Goal: Task Accomplishment & Management: Complete application form

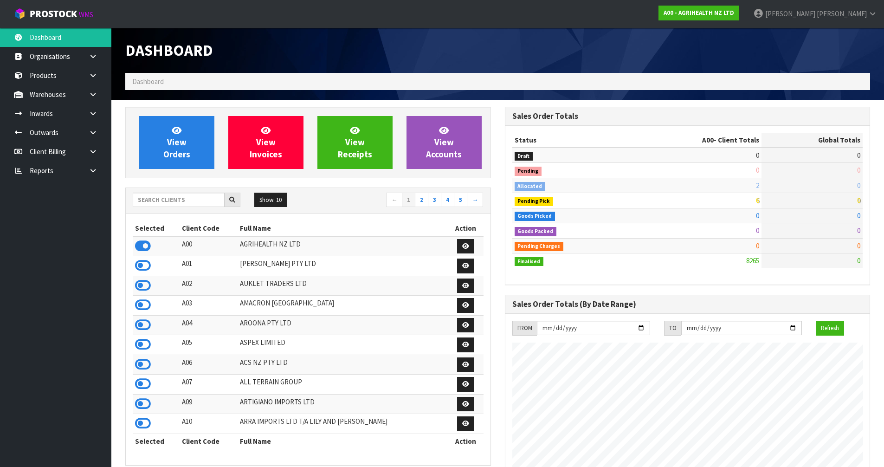
scroll to position [703, 379]
click at [142, 200] on input "text" at bounding box center [179, 200] width 92 height 14
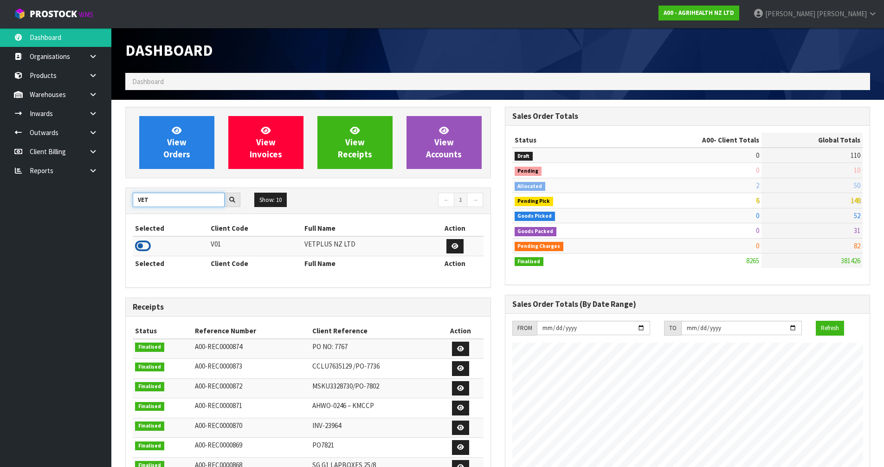
type input "VET"
click at [144, 249] on icon at bounding box center [143, 246] width 16 height 14
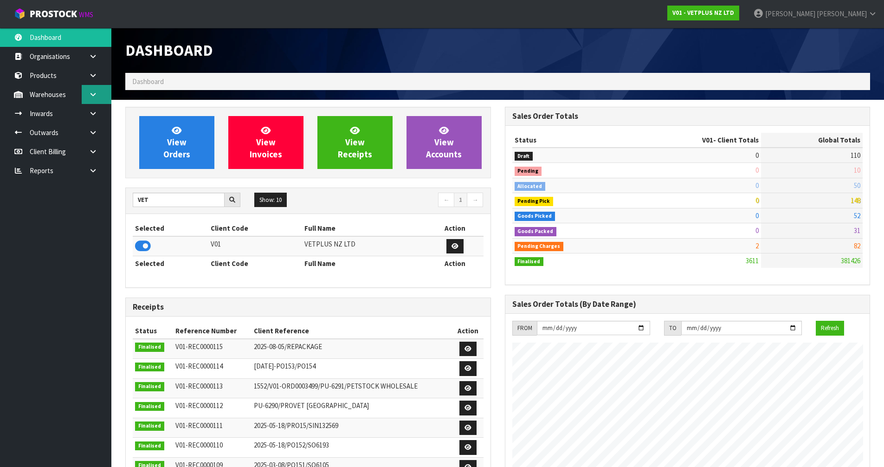
click at [93, 97] on icon at bounding box center [93, 94] width 9 height 7
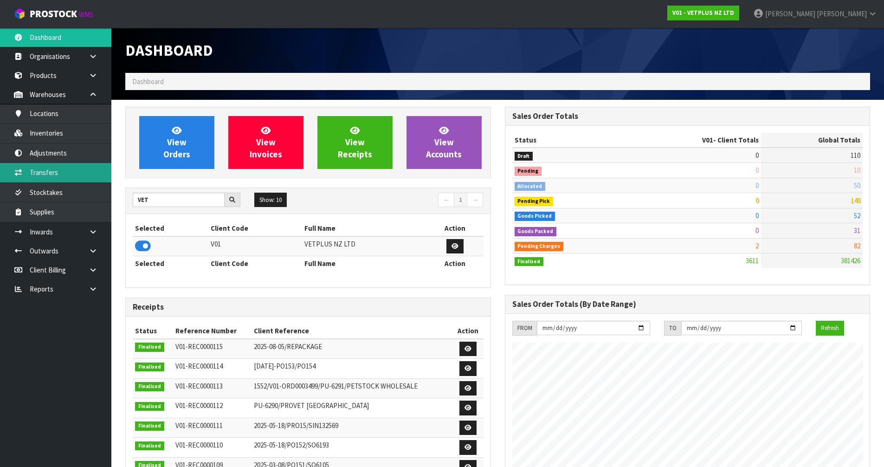
click at [85, 176] on link "Transfers" at bounding box center [55, 172] width 111 height 19
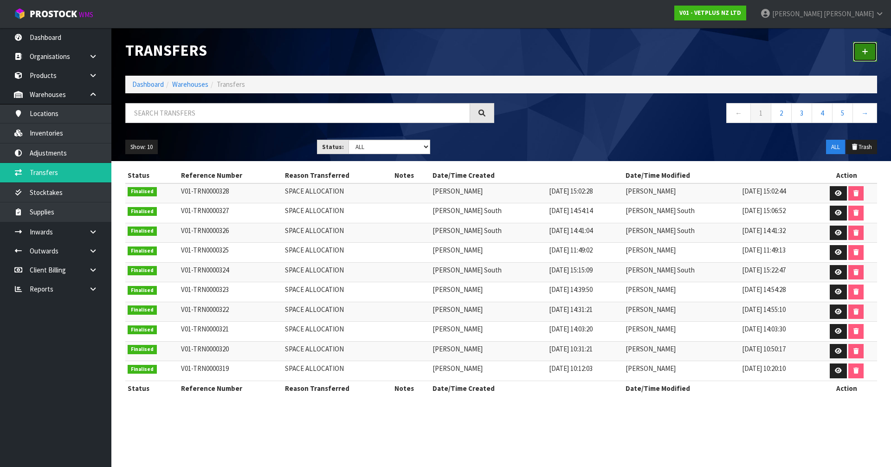
click at [865, 52] on icon at bounding box center [865, 51] width 6 height 7
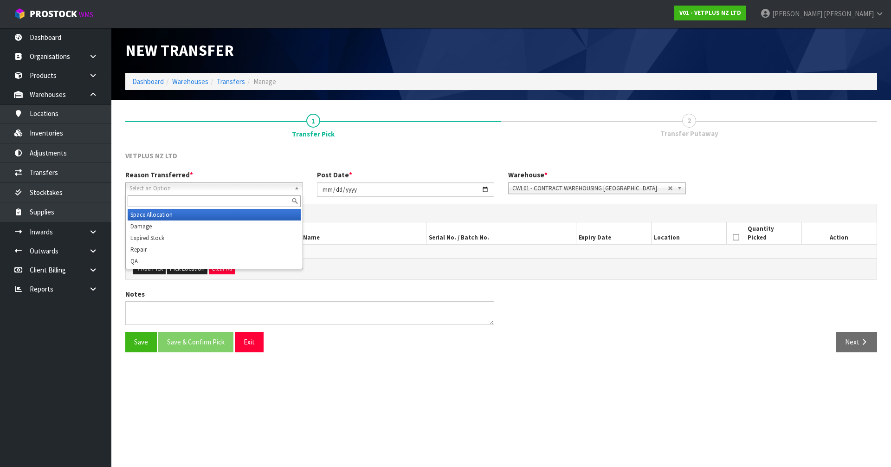
click at [228, 189] on span "Select an Option" at bounding box center [209, 188] width 161 height 11
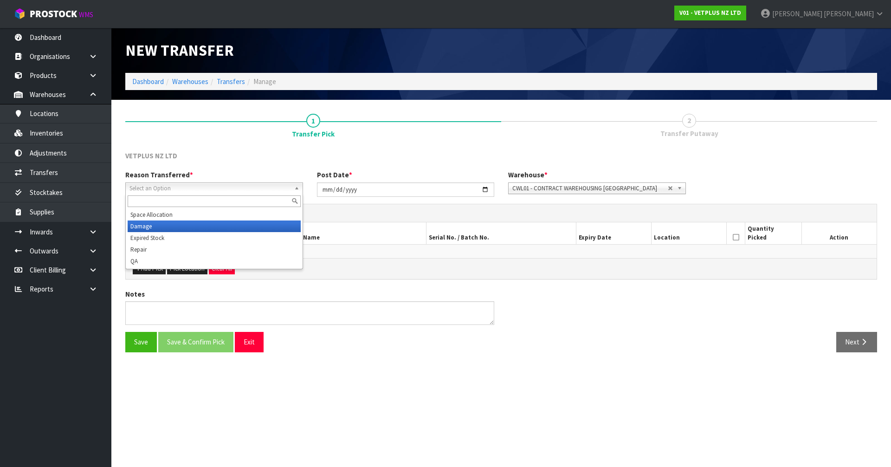
click at [218, 227] on li "Damage" at bounding box center [214, 226] width 173 height 12
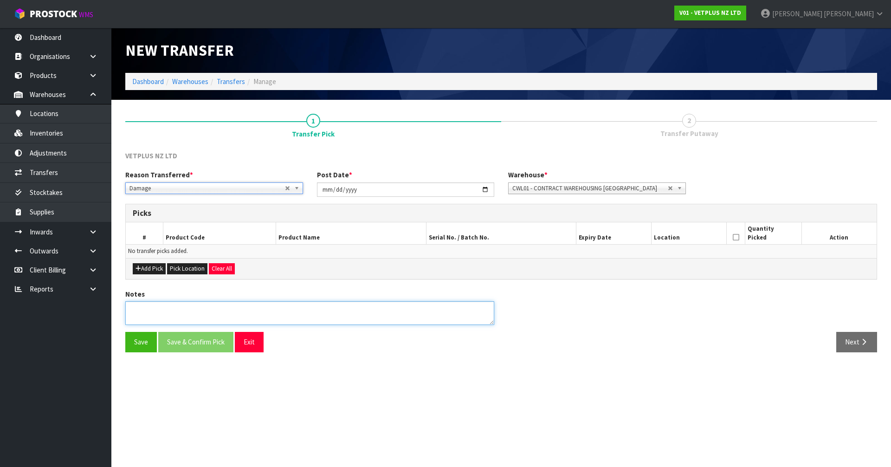
click at [162, 315] on textarea at bounding box center [309, 313] width 369 height 24
type textarea "FOUND DAMAGE WHILE DOING INVENTRY CHECK"
click at [152, 272] on button "Add Pick" at bounding box center [149, 268] width 33 height 11
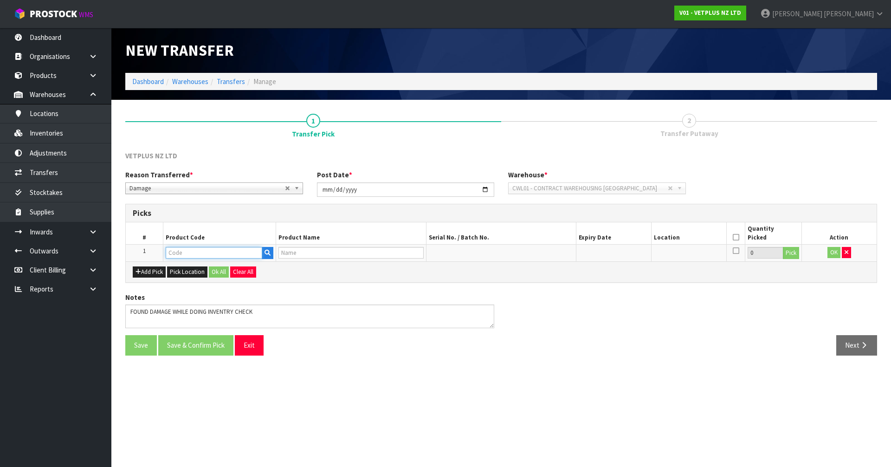
click at [182, 255] on input "text" at bounding box center [214, 253] width 97 height 12
type input "50530"
type input "PROMAX - 30ML"
type input "50530"
click at [794, 255] on button "Pick" at bounding box center [791, 253] width 16 height 12
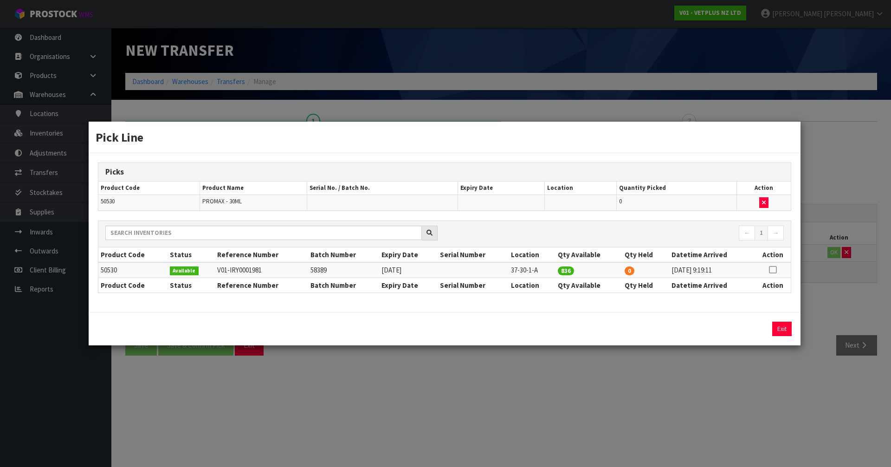
click at [772, 270] on icon at bounding box center [772, 270] width 7 height 0
click at [653, 327] on input "836" at bounding box center [679, 329] width 103 height 14
type input "8"
click at [753, 330] on button "Assign Pick" at bounding box center [750, 329] width 38 height 14
type input "8"
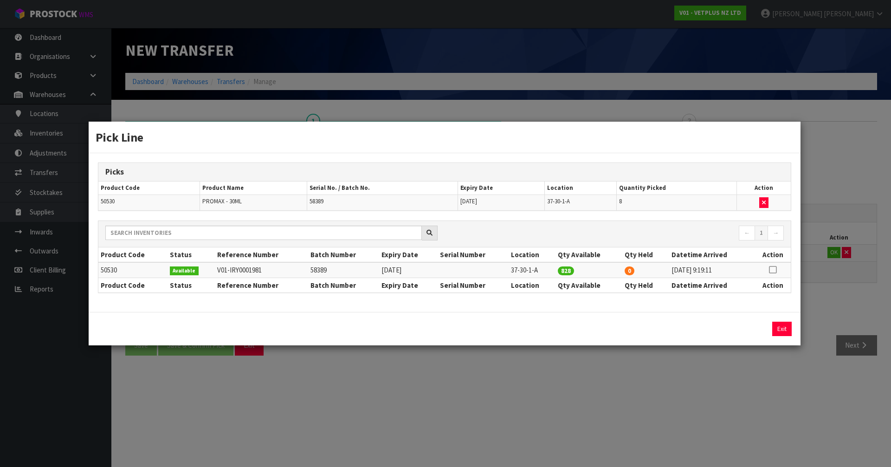
click at [754, 388] on div "Pick Line Picks Product Code Product Name Serial No. / Batch No. Expiry Date Lo…" at bounding box center [445, 233] width 891 height 467
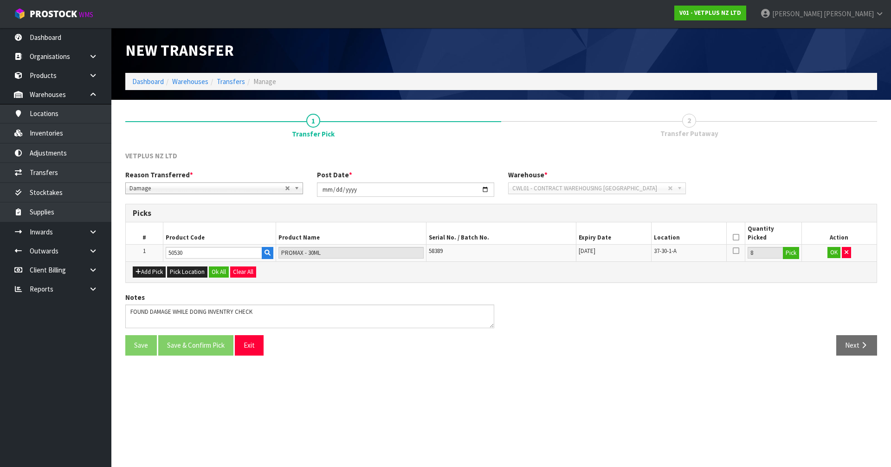
click at [737, 237] on icon at bounding box center [736, 237] width 6 height 0
click at [835, 252] on button "OK" at bounding box center [834, 252] width 13 height 11
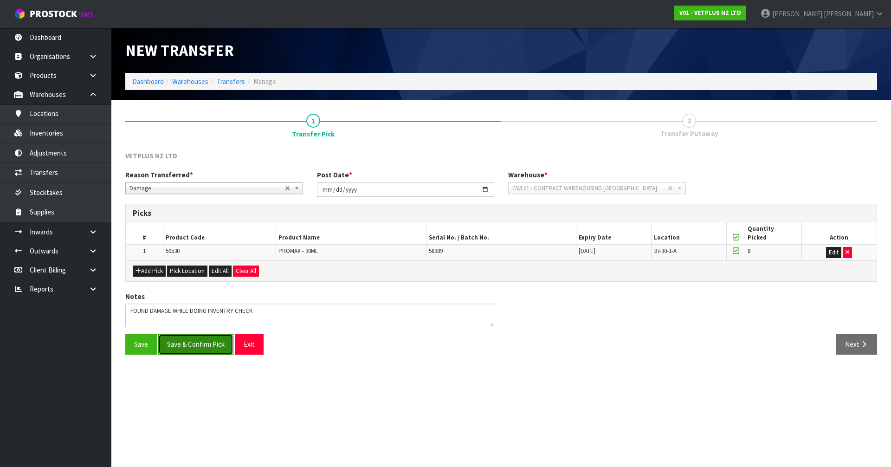
click at [171, 349] on button "Save & Confirm Pick" at bounding box center [195, 344] width 75 height 20
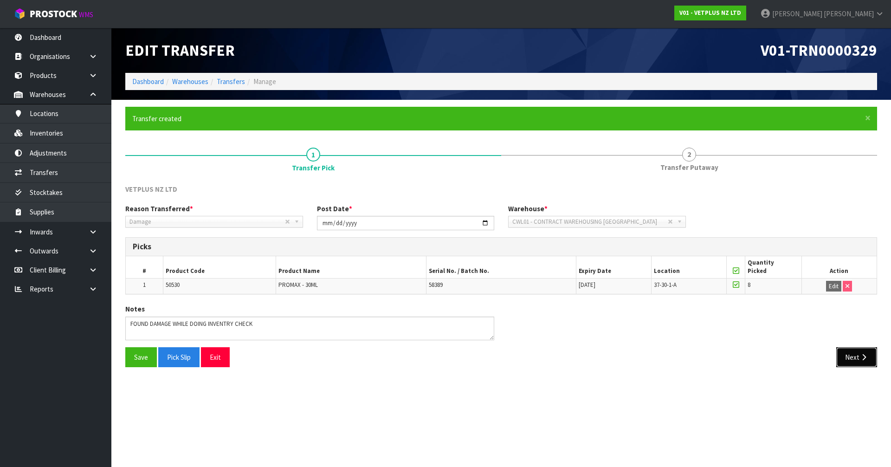
click at [851, 357] on button "Next" at bounding box center [856, 357] width 41 height 20
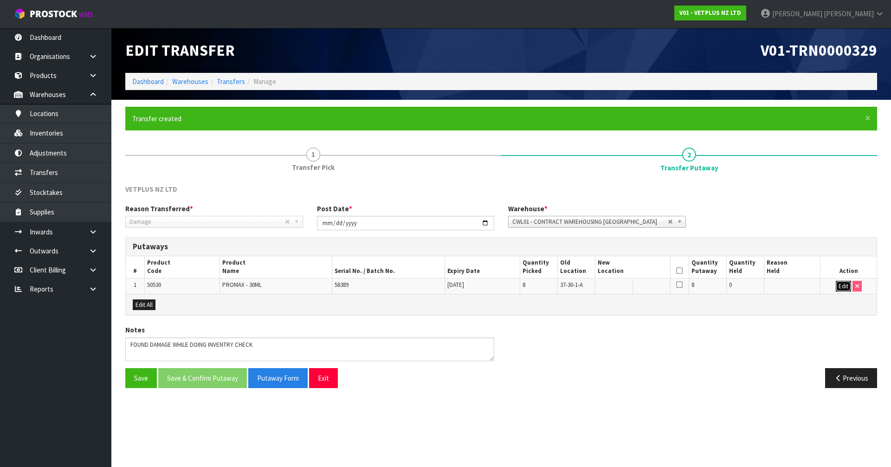
click at [840, 286] on button "Edit" at bounding box center [843, 286] width 15 height 11
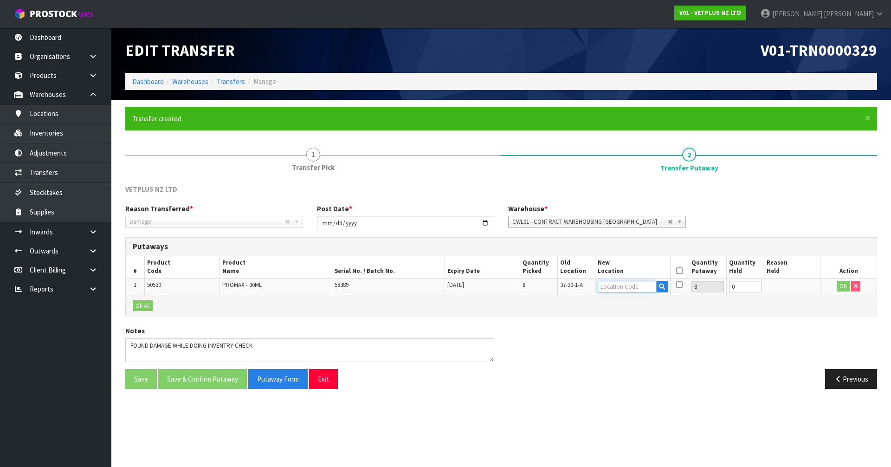
click at [636, 288] on input "text" at bounding box center [627, 287] width 59 height 12
type input "51-03-2"
click at [637, 328] on link "51-03-2 -C" at bounding box center [634, 328] width 73 height 13
type input "51-03-2-C"
click at [682, 271] on icon at bounding box center [679, 271] width 6 height 0
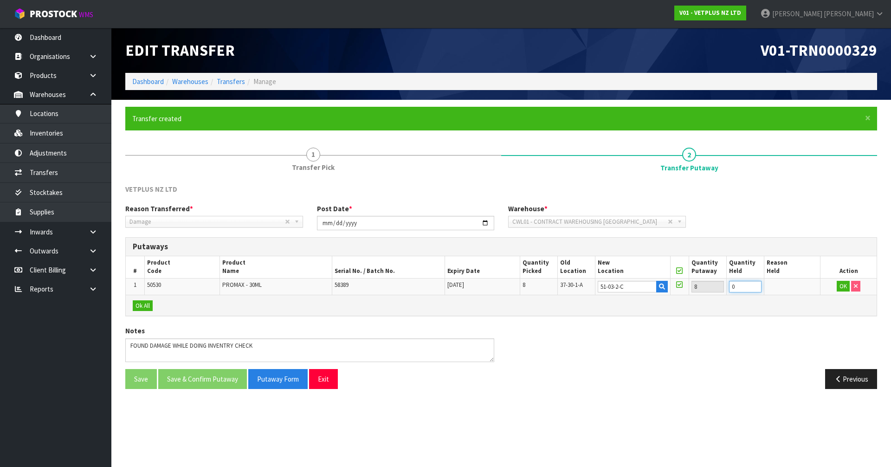
click at [739, 290] on input "0" at bounding box center [745, 287] width 32 height 12
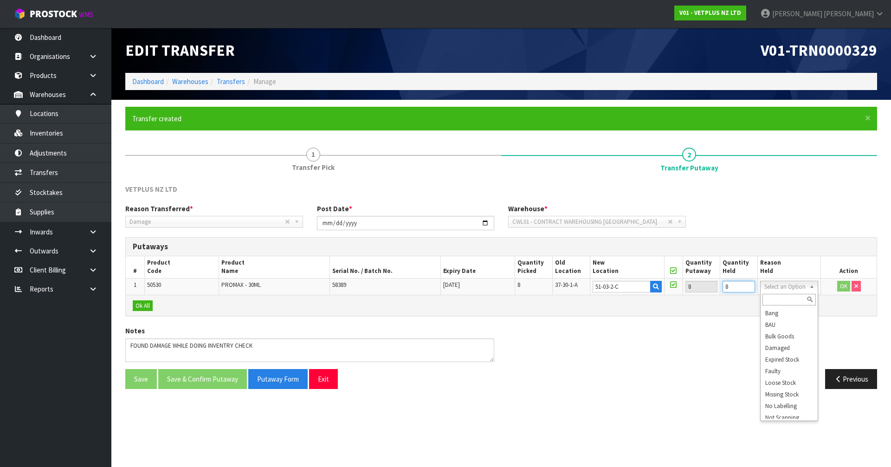
type input "8"
click at [784, 301] on input "text" at bounding box center [790, 300] width 54 height 12
type input "p"
click at [843, 287] on button "OK" at bounding box center [843, 286] width 13 height 11
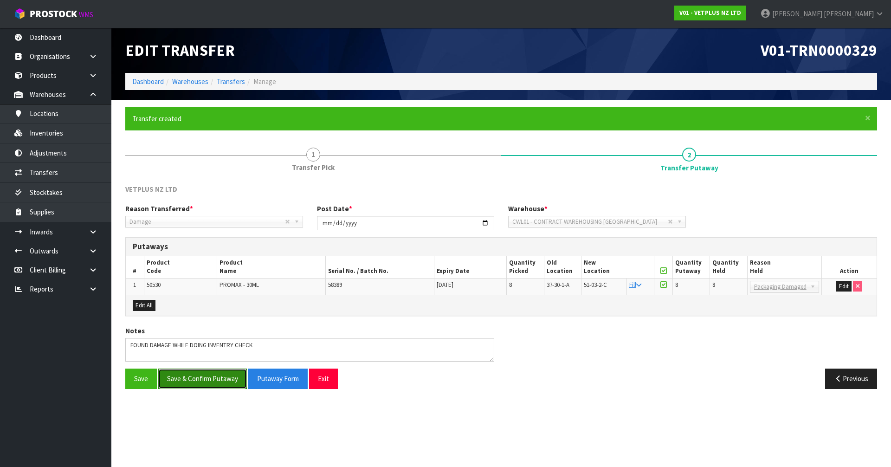
click at [196, 383] on button "Save & Confirm Putaway" at bounding box center [202, 379] width 89 height 20
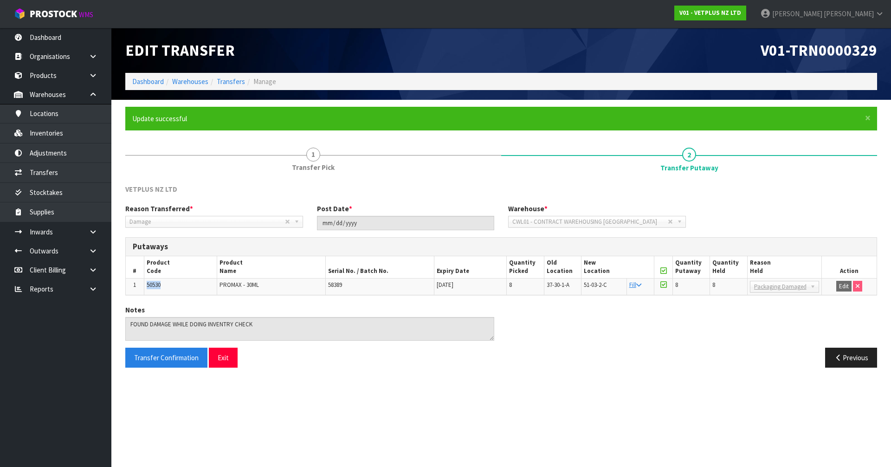
drag, startPoint x: 161, startPoint y: 283, endPoint x: 141, endPoint y: 285, distance: 20.5
click at [141, 285] on tr "1 50530 PROMAX - 30ML 58389 30/06/2026 8 37-30-1-A 51-03-2-C Fill 8 8 Bang BAU …" at bounding box center [501, 286] width 751 height 17
copy tr "50530"
click at [240, 285] on span "PROMAX - 30ML" at bounding box center [239, 285] width 39 height 8
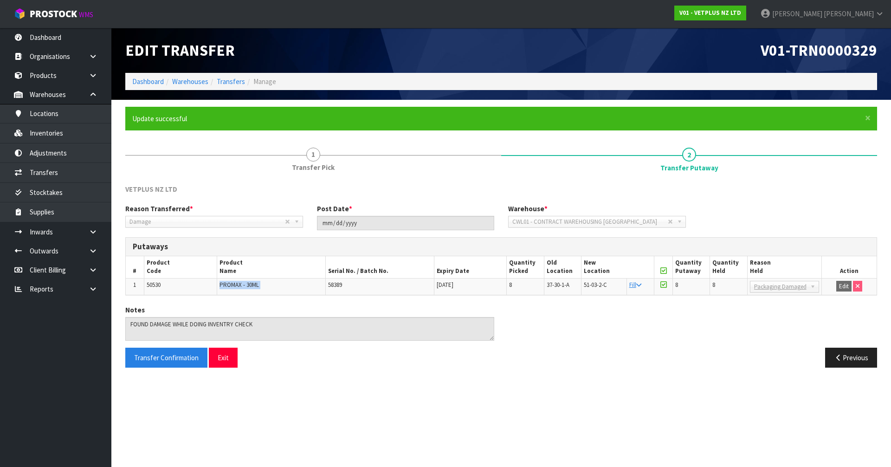
click at [240, 285] on span "PROMAX - 30ML" at bounding box center [239, 285] width 39 height 8
copy tr "PROMAX - 30ML"
click at [342, 284] on span "58389" at bounding box center [335, 285] width 14 height 8
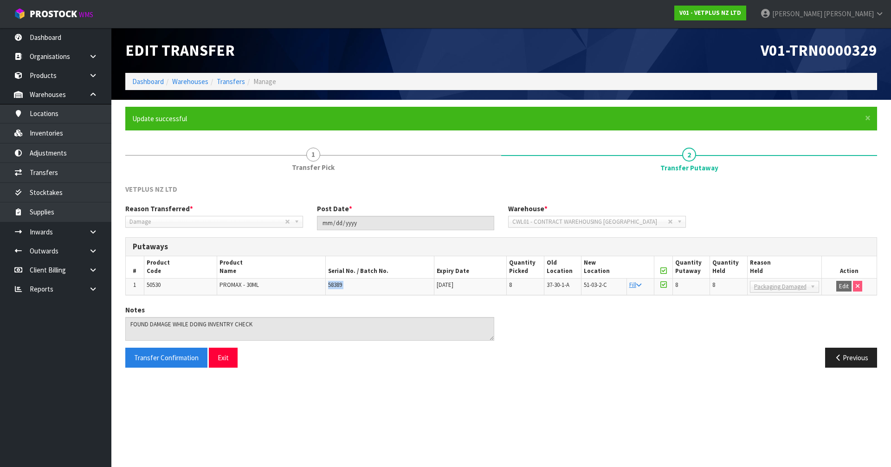
click at [342, 284] on span "58389" at bounding box center [335, 285] width 14 height 8
copy tr "58389"
click at [453, 286] on span "30/06/2026" at bounding box center [445, 285] width 17 height 8
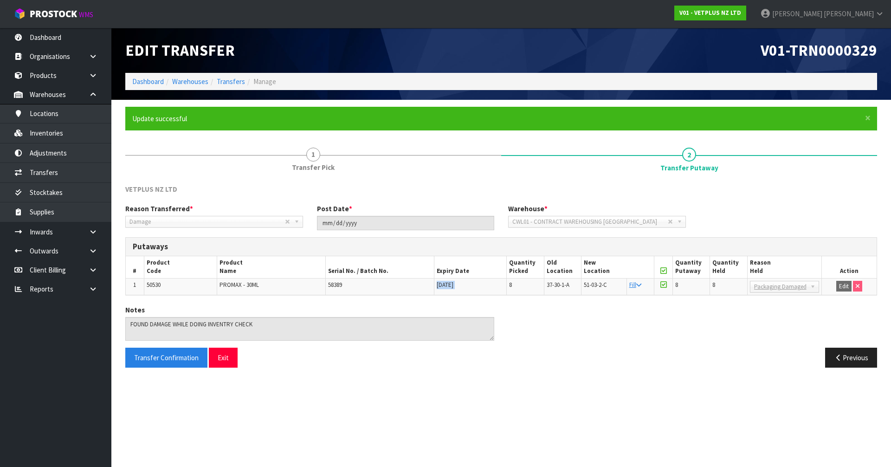
copy tr "30/06/2026"
drag, startPoint x: 583, startPoint y: 9, endPoint x: 507, endPoint y: 24, distance: 77.6
click at [507, 24] on nav "Toggle navigation ProStock WMS V01 - VETPLUS NZ LTD Karlene Christie Logout" at bounding box center [445, 14] width 891 height 28
click at [860, 13] on span "[PERSON_NAME]" at bounding box center [849, 13] width 50 height 9
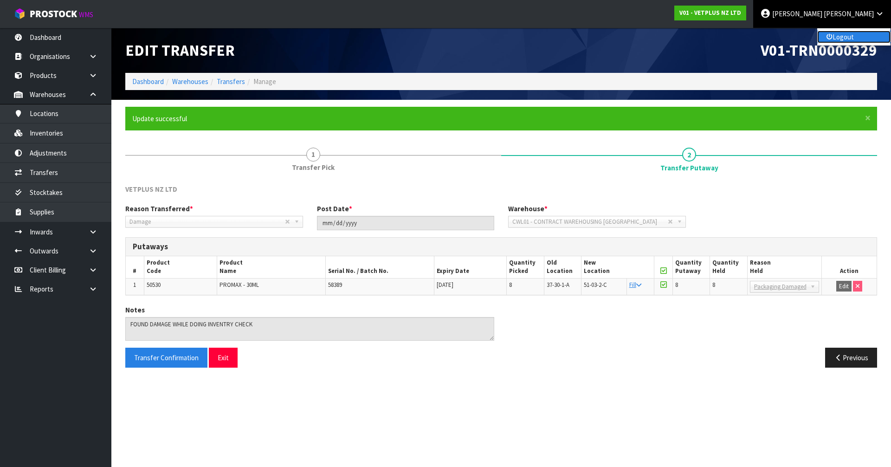
click at [871, 36] on link "Logout" at bounding box center [853, 37] width 73 height 13
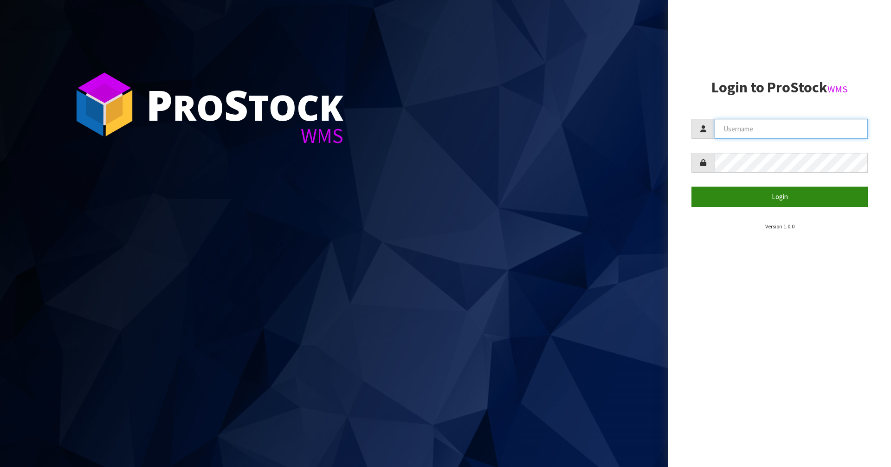
type input "[PERSON_NAME]"
click at [738, 191] on button "Login" at bounding box center [780, 197] width 176 height 20
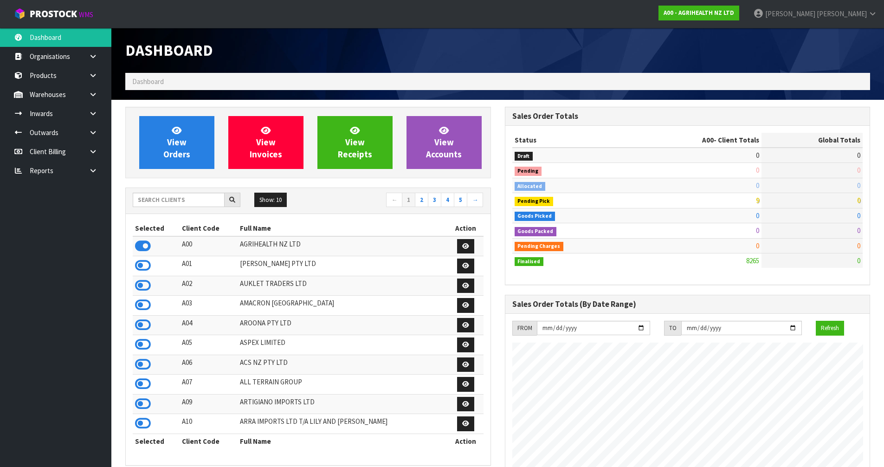
scroll to position [703, 379]
click at [188, 201] on input "text" at bounding box center [179, 200] width 92 height 14
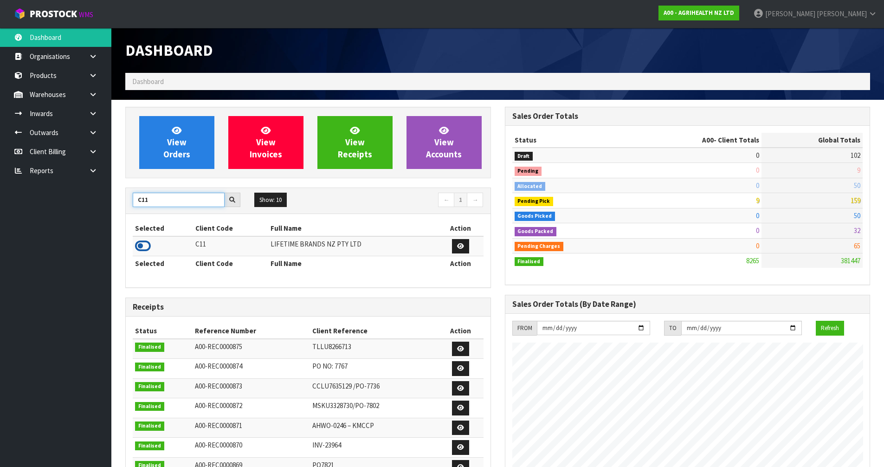
type input "C11"
click at [145, 244] on icon at bounding box center [143, 246] width 16 height 14
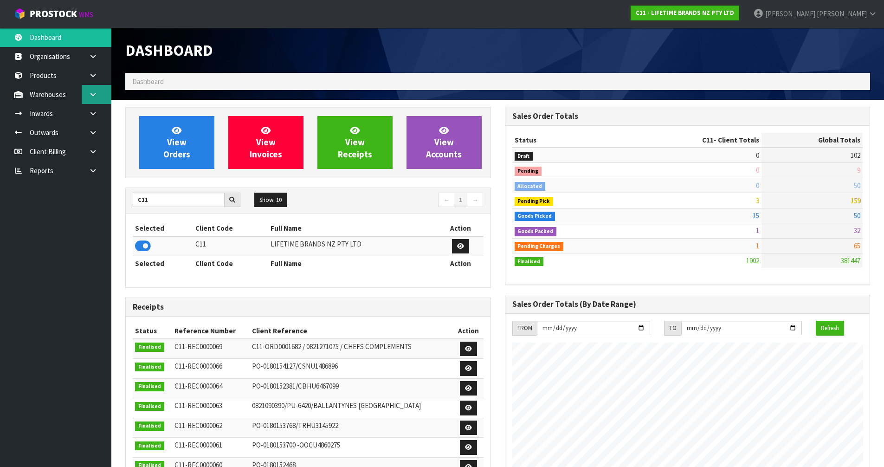
click at [103, 96] on link at bounding box center [97, 94] width 30 height 19
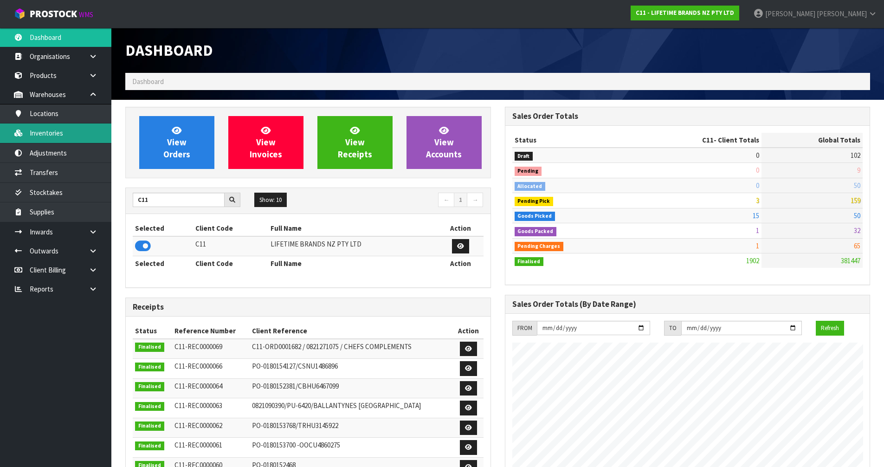
click at [71, 142] on link "Inventories" at bounding box center [55, 132] width 111 height 19
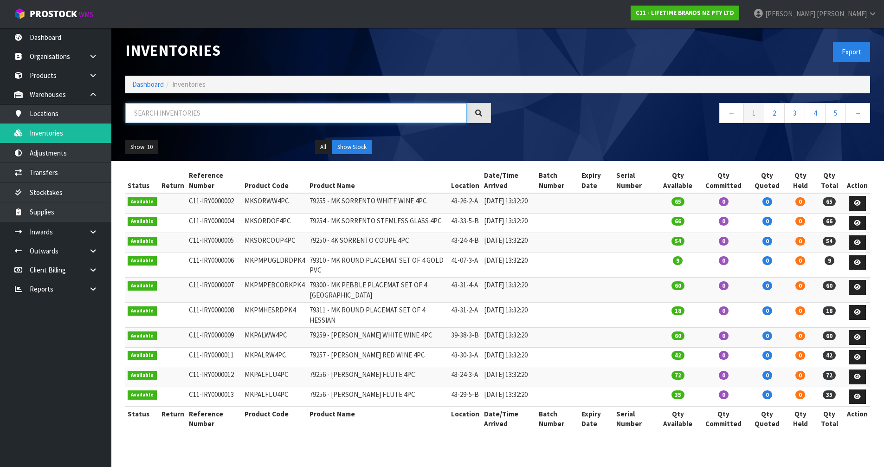
click at [184, 116] on input "text" at bounding box center [296, 113] width 342 height 20
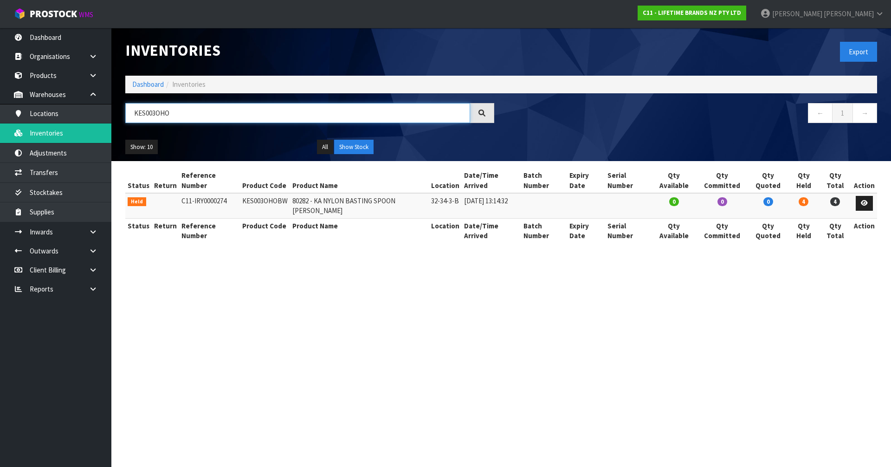
type input "KES003OHO"
click at [257, 203] on td "KES003OHOBW" at bounding box center [265, 205] width 50 height 25
copy td "KES003OHOBW"
click at [69, 168] on link "Transfers" at bounding box center [55, 172] width 111 height 19
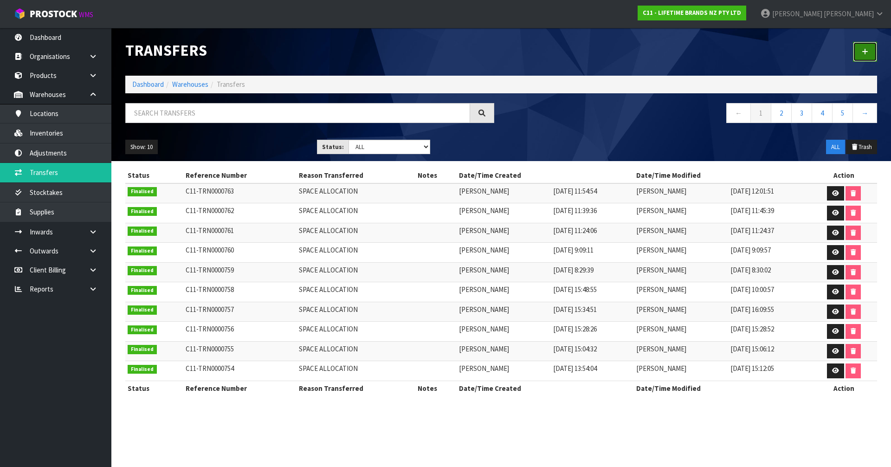
click at [861, 47] on link at bounding box center [865, 52] width 24 height 20
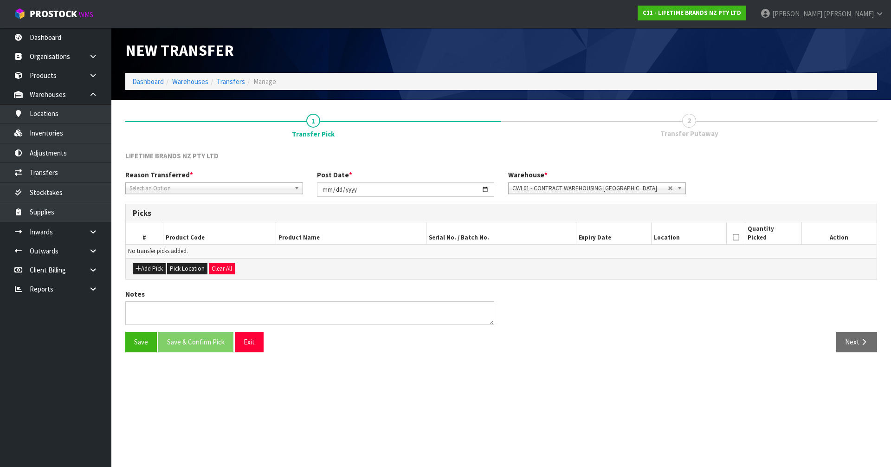
click at [239, 184] on span "Select an Option" at bounding box center [209, 188] width 161 height 11
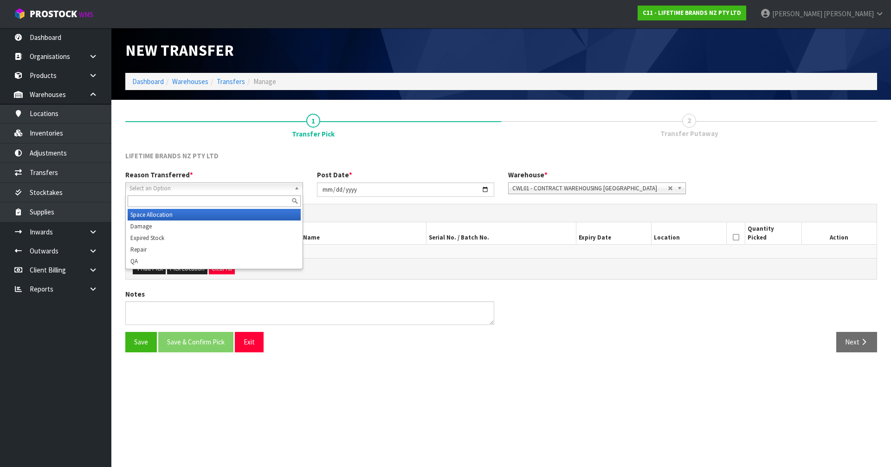
click at [229, 213] on li "Space Allocation" at bounding box center [214, 215] width 173 height 12
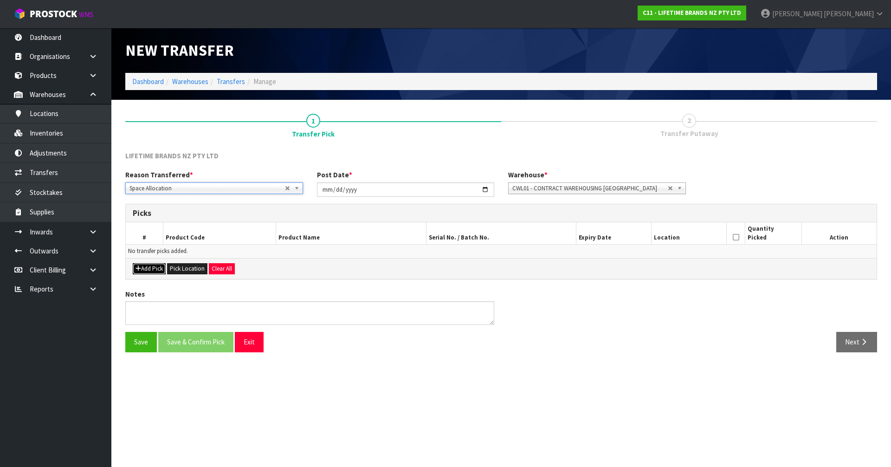
click at [159, 271] on button "Add Pick" at bounding box center [149, 268] width 33 height 11
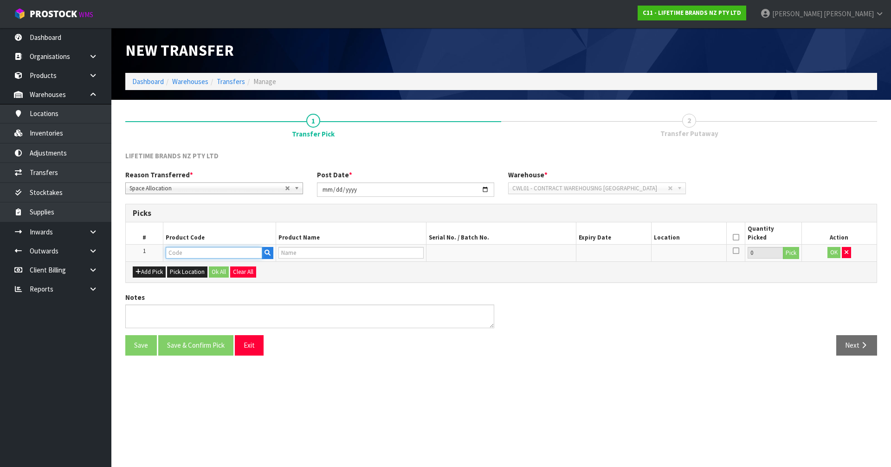
click at [203, 252] on input "text" at bounding box center [214, 253] width 97 height 12
paste input "KES003OHOBW"
type input "KES003OHOBW"
type input "80282 - KA NYLON BASTING SPOON [PERSON_NAME]"
type input "KES003OHOBW"
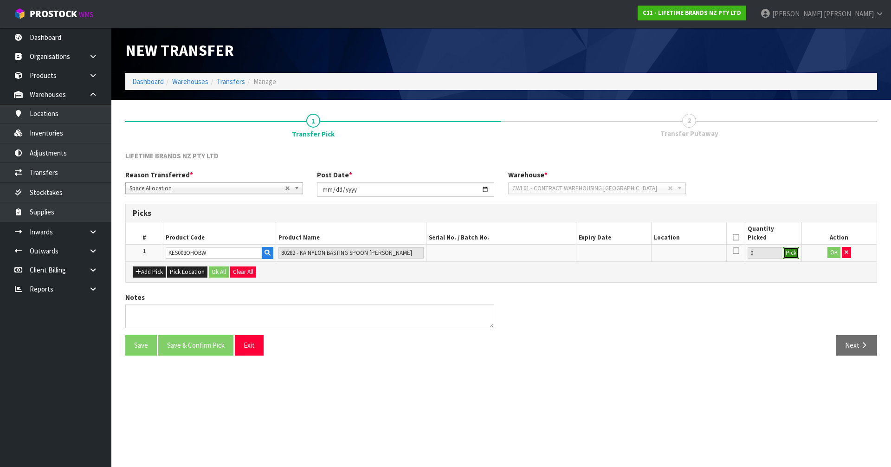
click at [793, 254] on button "Pick" at bounding box center [791, 253] width 16 height 12
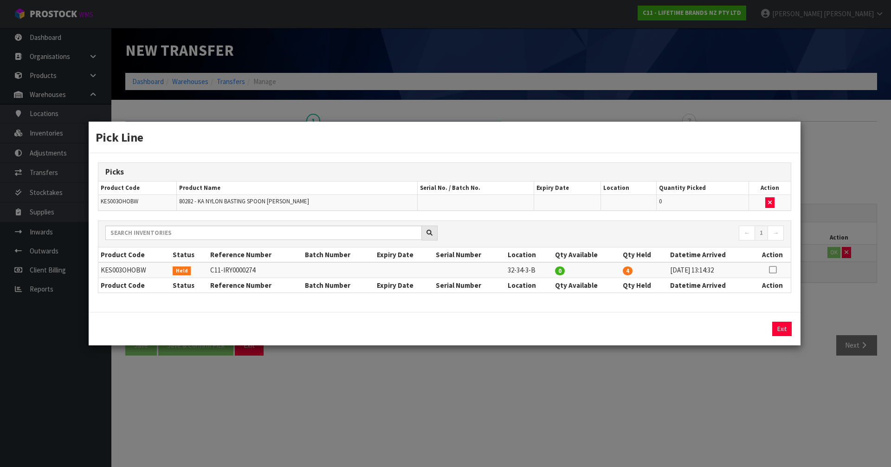
click at [772, 270] on icon at bounding box center [772, 270] width 7 height 0
click at [646, 329] on input "4" at bounding box center [679, 329] width 103 height 14
type input "3"
click at [746, 331] on button "Assign Pick" at bounding box center [750, 329] width 38 height 14
type input "3"
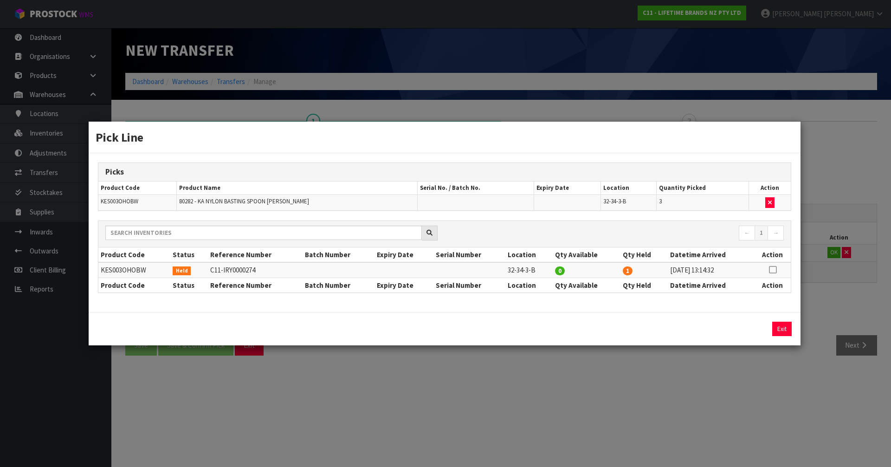
click at [857, 300] on div "Pick Line Picks Product Code Product Name Serial No. / Batch No. Expiry Date Lo…" at bounding box center [445, 233] width 891 height 467
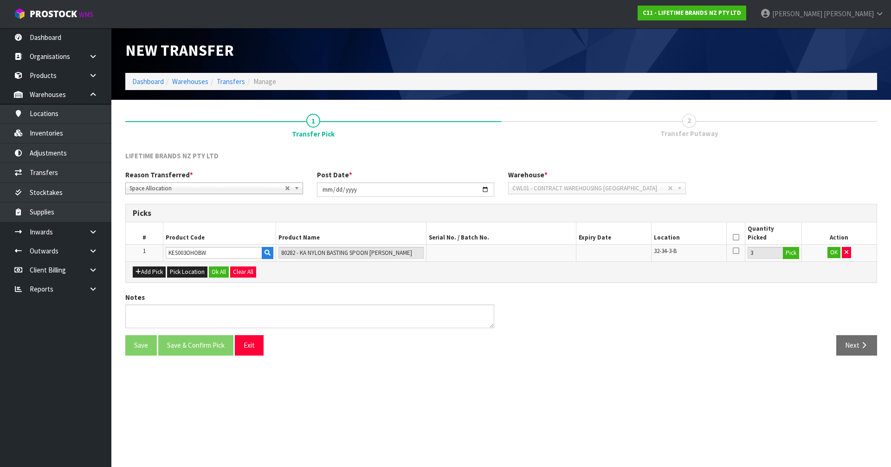
click at [736, 237] on icon at bounding box center [736, 237] width 6 height 0
click at [834, 256] on button "OK" at bounding box center [834, 252] width 13 height 11
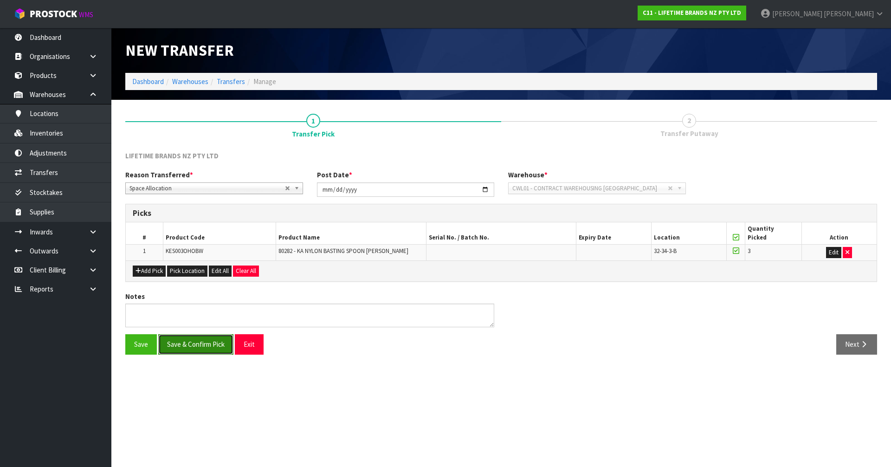
click at [208, 344] on button "Save & Confirm Pick" at bounding box center [195, 344] width 75 height 20
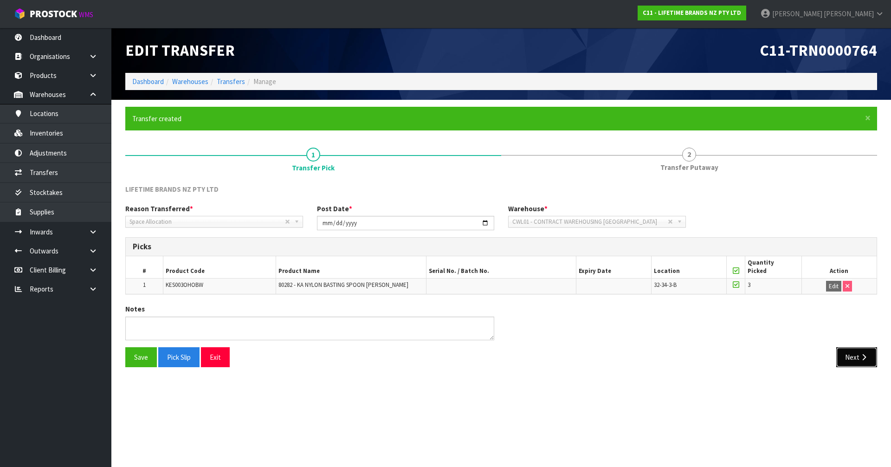
click at [867, 356] on icon "button" at bounding box center [864, 357] width 9 height 7
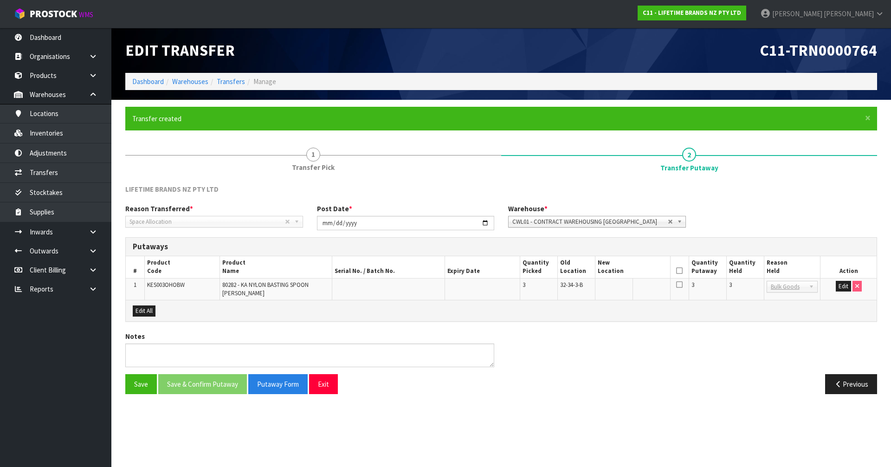
click at [681, 271] on icon at bounding box center [679, 271] width 6 height 0
drag, startPoint x: 843, startPoint y: 285, endPoint x: 838, endPoint y: 285, distance: 5.1
click at [840, 285] on button "Edit" at bounding box center [843, 286] width 15 height 11
click at [631, 290] on input "text" at bounding box center [627, 287] width 59 height 12
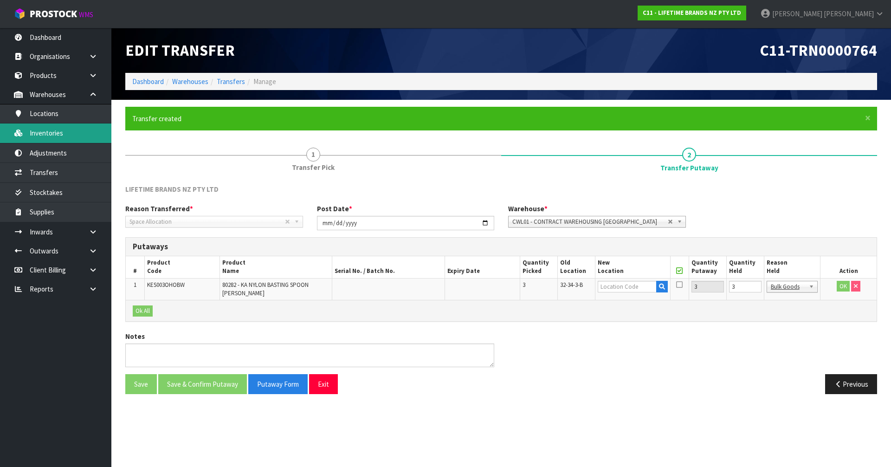
click at [87, 135] on link "Inventories" at bounding box center [55, 132] width 111 height 19
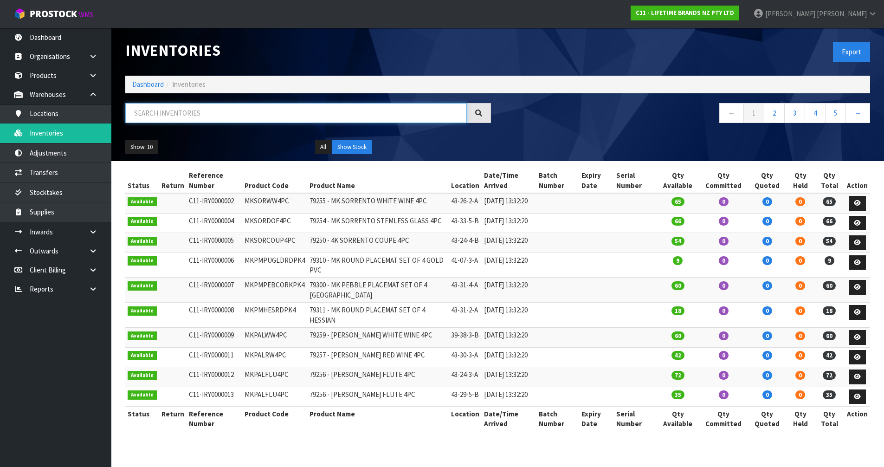
click at [185, 117] on input "text" at bounding box center [296, 113] width 342 height 20
paste input "KES003OHOBW"
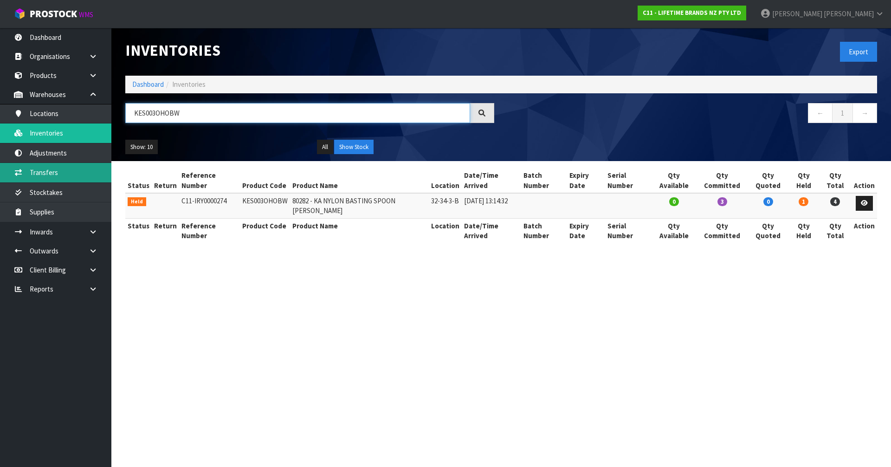
type input "KES003OHOBW"
click at [81, 175] on link "Transfers" at bounding box center [55, 172] width 111 height 19
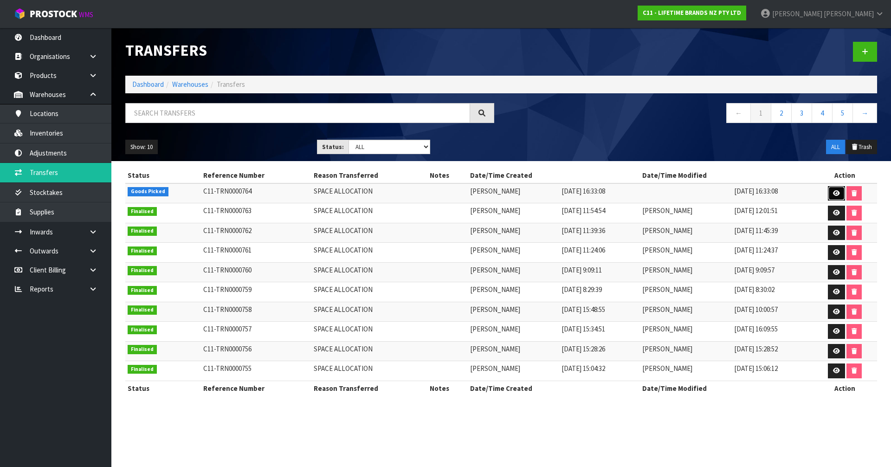
drag, startPoint x: 837, startPoint y: 193, endPoint x: 832, endPoint y: 194, distance: 5.3
click at [836, 193] on icon at bounding box center [836, 193] width 7 height 6
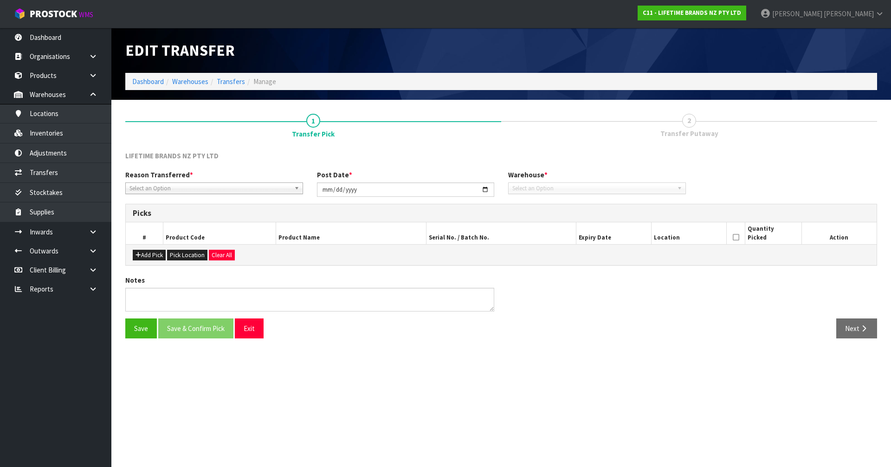
type input "[DATE]"
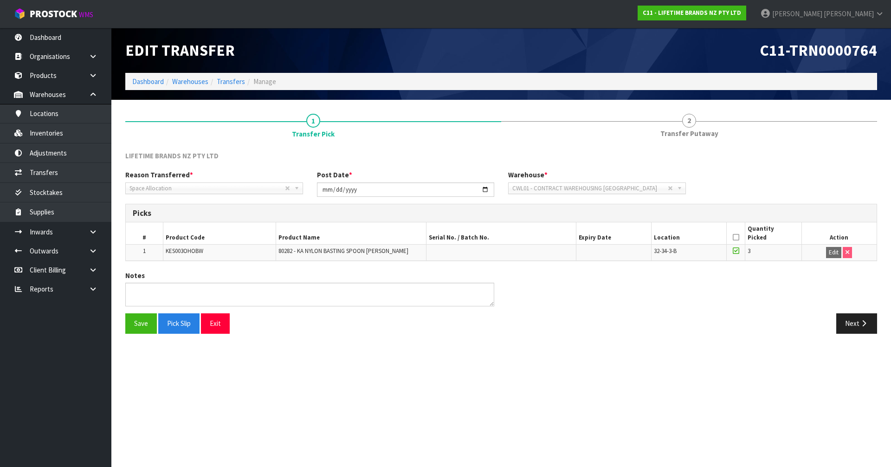
click at [858, 335] on div "Save Pick Slip Exit Next" at bounding box center [501, 326] width 766 height 27
click at [858, 329] on button "Next" at bounding box center [856, 323] width 41 height 20
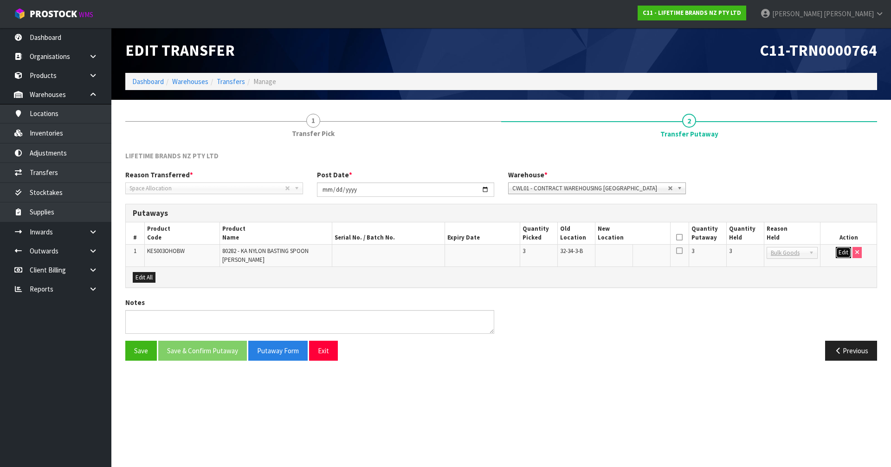
click at [843, 255] on button "Edit" at bounding box center [843, 252] width 15 height 11
click at [636, 254] on input "text" at bounding box center [627, 253] width 59 height 12
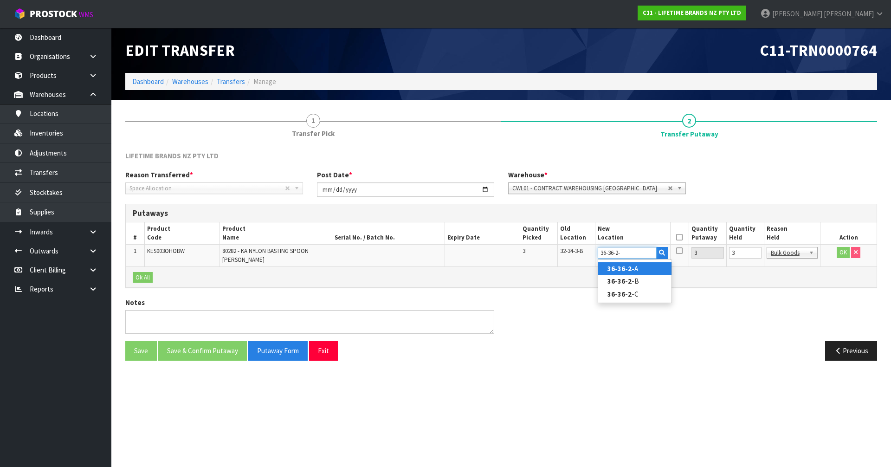
type input "36-36-2-"
click at [638, 271] on link "36-36-2- A" at bounding box center [634, 268] width 73 height 13
type input "36-36-2-A"
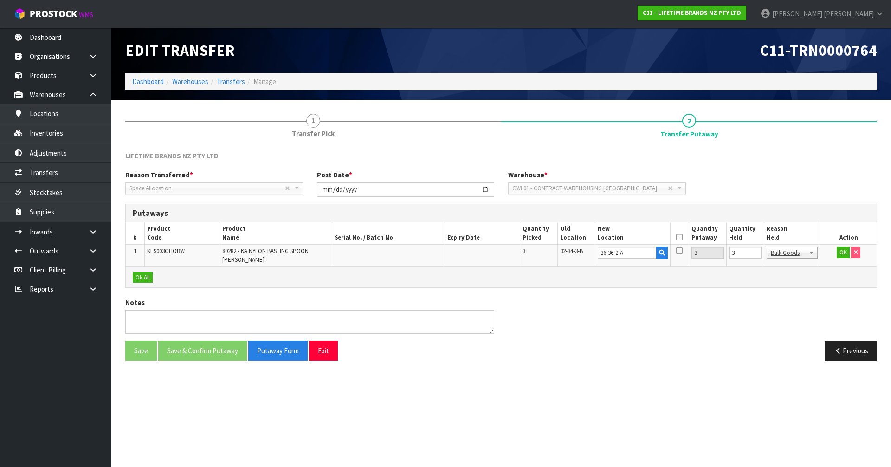
click at [680, 237] on icon at bounding box center [679, 237] width 6 height 0
click at [736, 254] on input "3" at bounding box center [745, 253] width 32 height 12
type input "0"
click at [841, 251] on button "OK" at bounding box center [843, 252] width 13 height 11
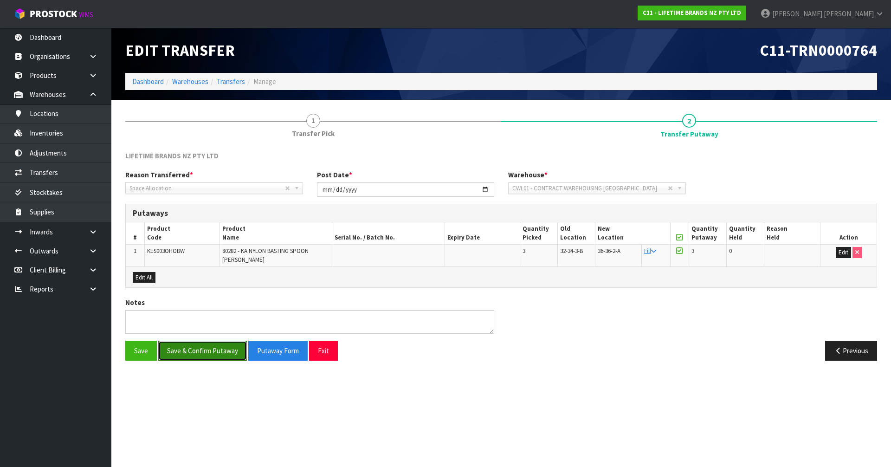
click at [222, 352] on button "Save & Confirm Putaway" at bounding box center [202, 351] width 89 height 20
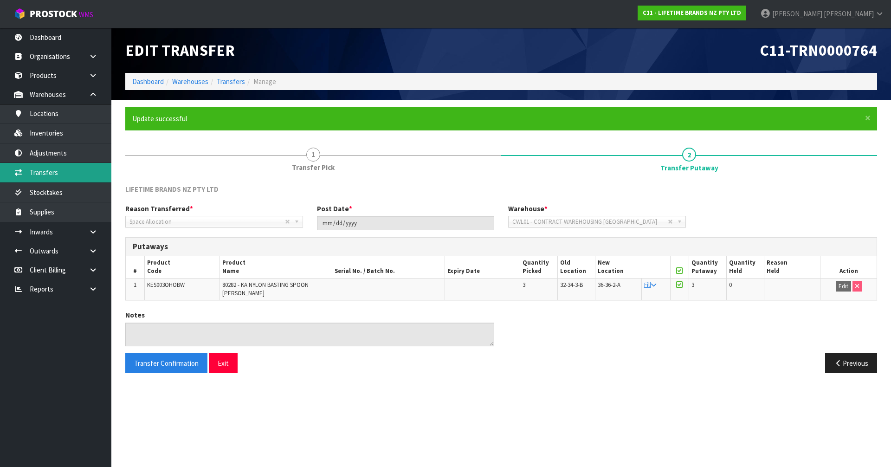
click at [91, 175] on link "Transfers" at bounding box center [55, 172] width 111 height 19
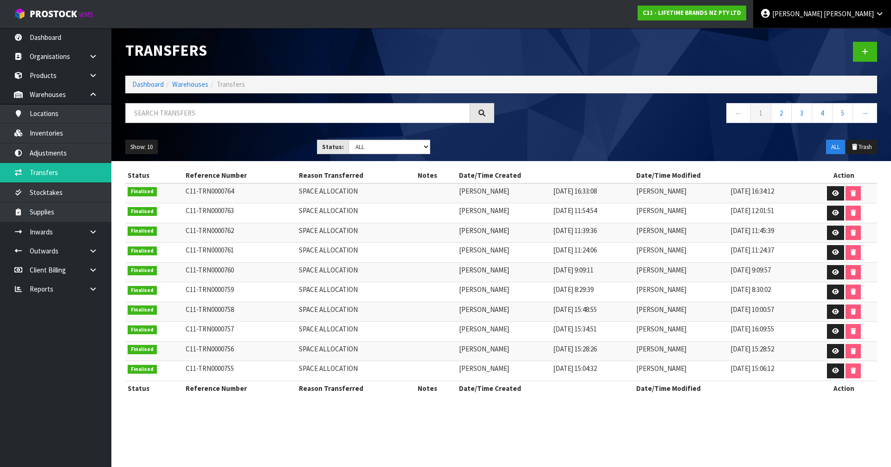
click at [822, 17] on span "[PERSON_NAME]" at bounding box center [797, 13] width 50 height 9
click at [840, 40] on link "Logout" at bounding box center [853, 37] width 73 height 13
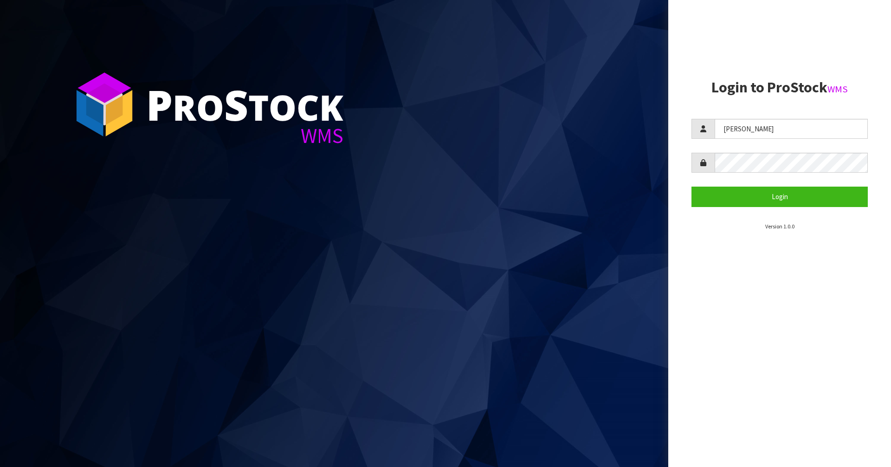
click at [735, 140] on form "KARLENE Login" at bounding box center [780, 163] width 176 height 88
click at [736, 135] on input "[PERSON_NAME]" at bounding box center [791, 129] width 153 height 20
type input "Zackary"
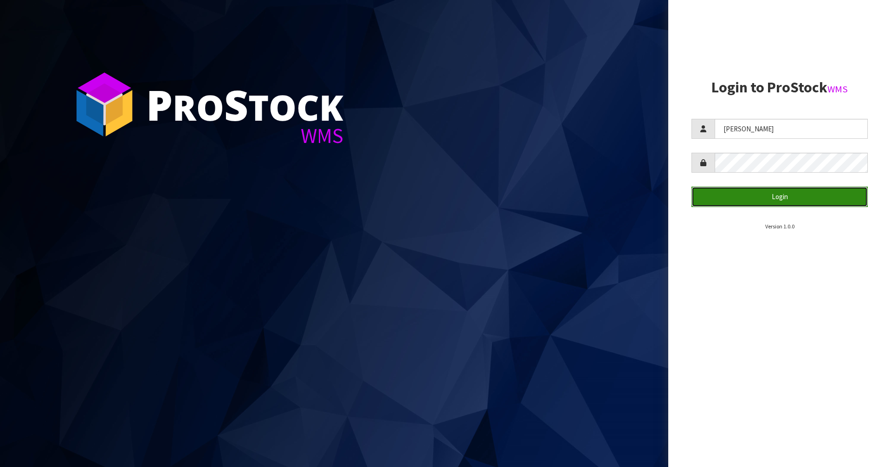
click at [786, 196] on button "Login" at bounding box center [780, 197] width 176 height 20
